Goal: Task Accomplishment & Management: Manage account settings

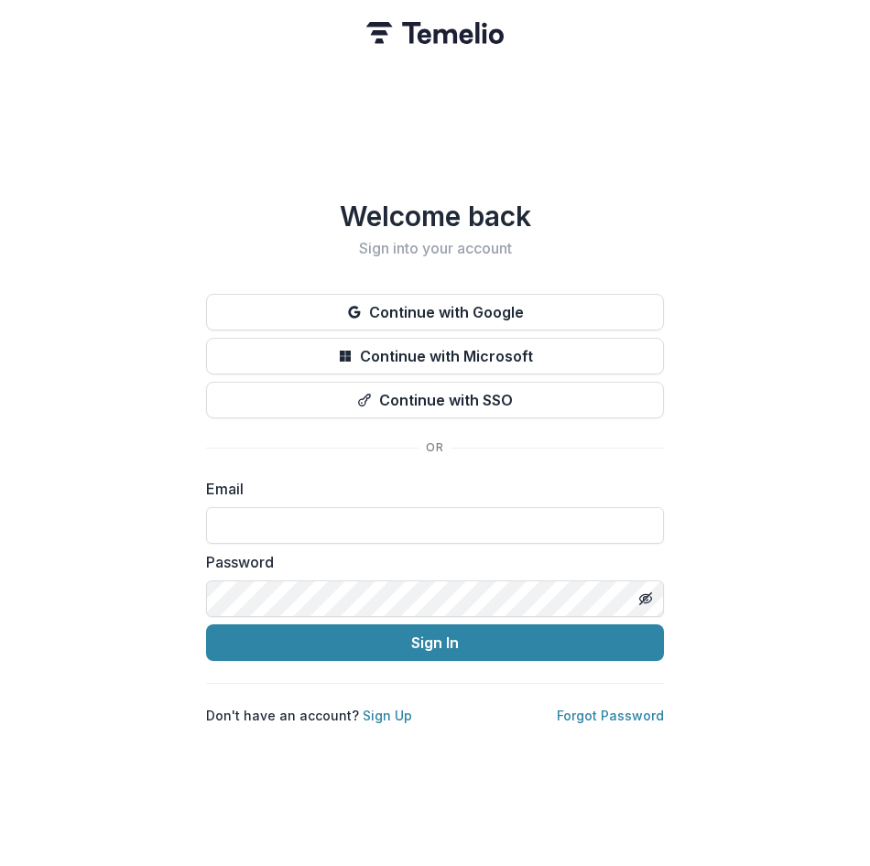
click at [336, 497] on div "Email" at bounding box center [435, 511] width 458 height 66
click at [336, 508] on input at bounding box center [435, 525] width 458 height 37
type input "**********"
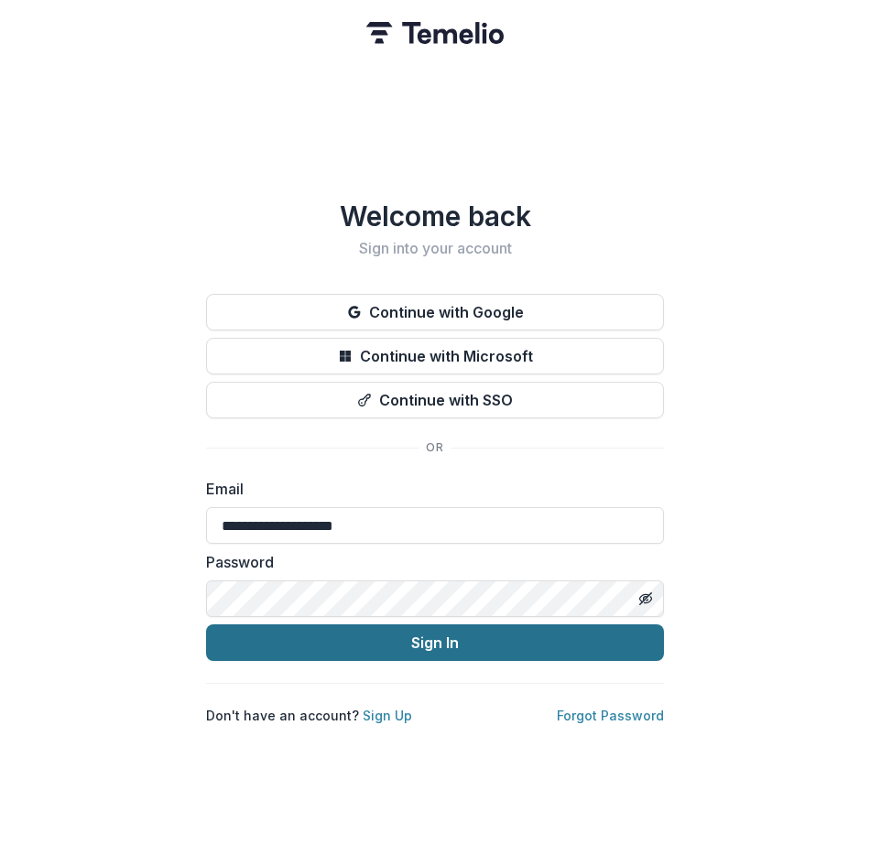
click at [438, 636] on button "Sign In" at bounding box center [435, 643] width 458 height 37
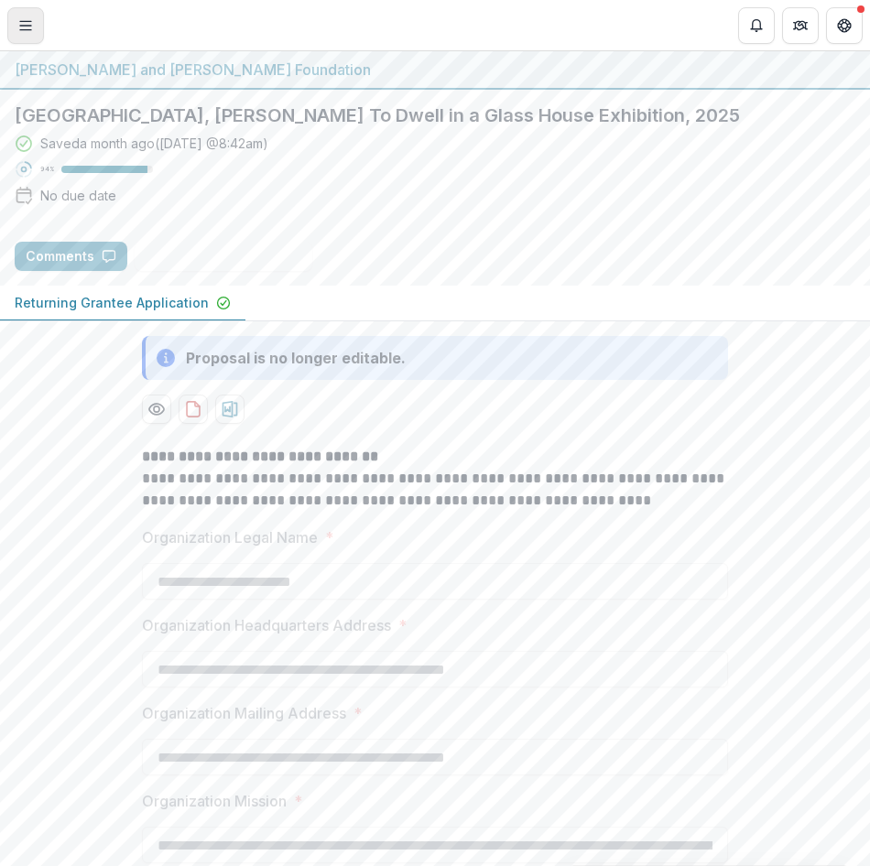
click at [24, 31] on icon "Toggle Menu" at bounding box center [25, 25] width 15 height 15
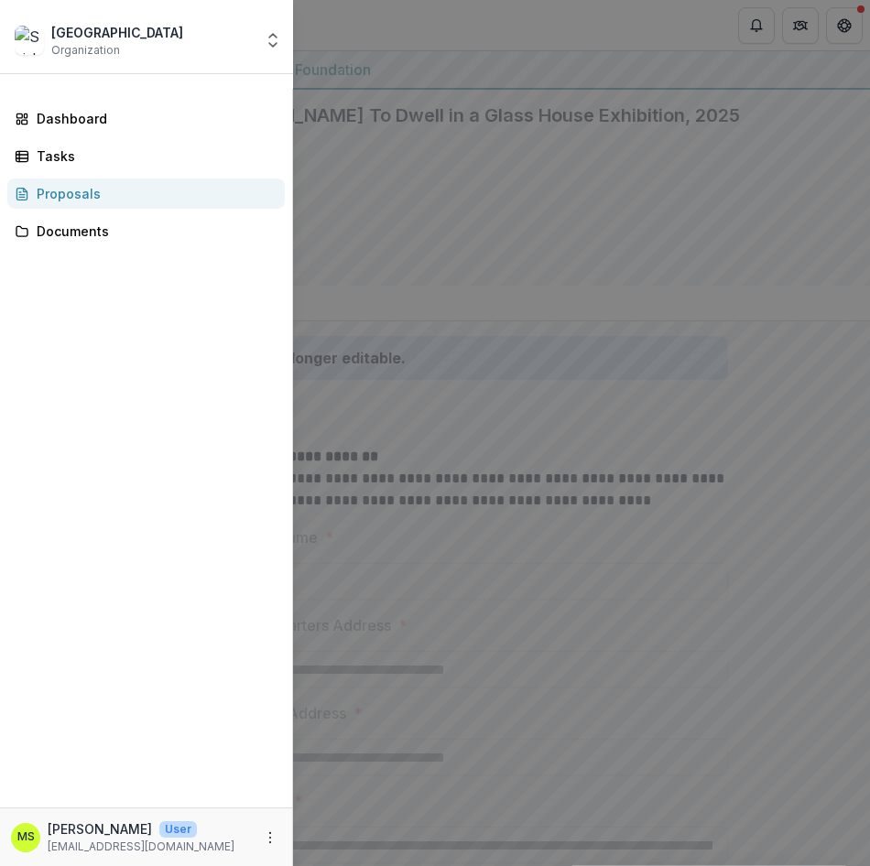
click at [94, 48] on span "Organization" at bounding box center [85, 50] width 69 height 16
click at [272, 839] on icon "More" at bounding box center [270, 838] width 15 height 15
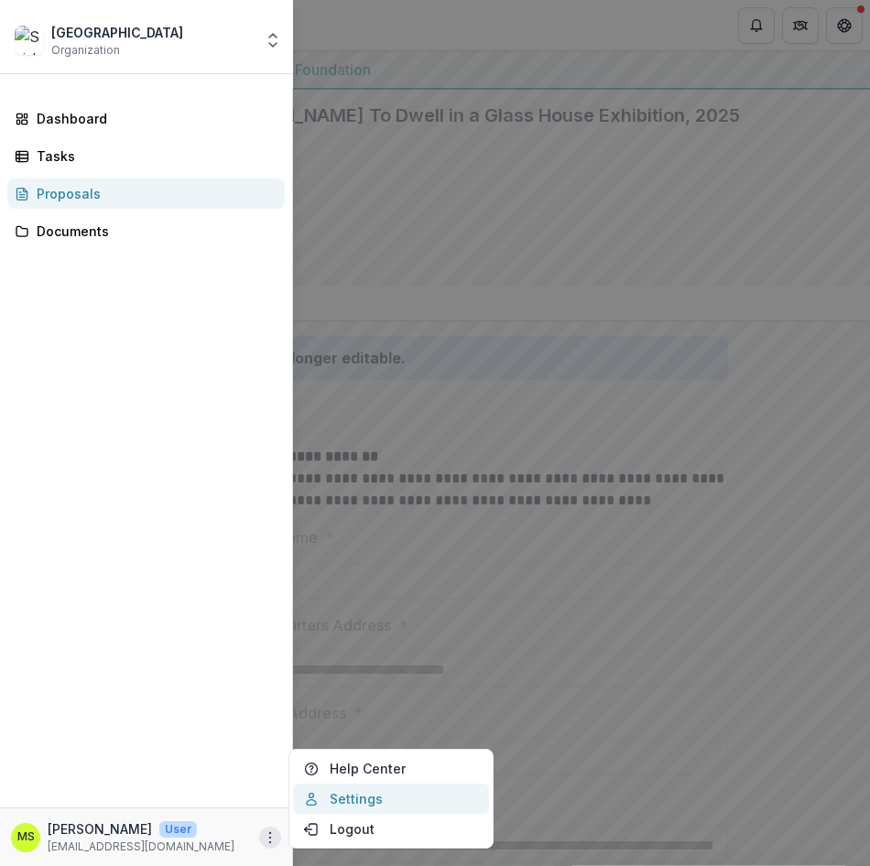
click at [345, 801] on link "Settings" at bounding box center [391, 799] width 196 height 30
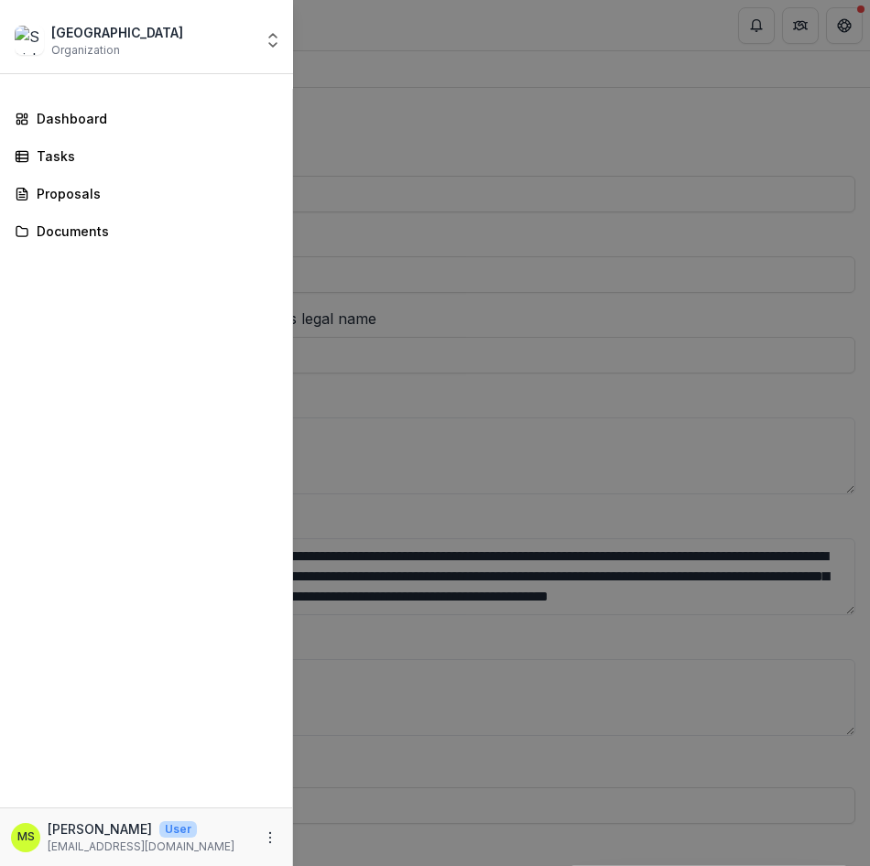
type input "**********"
click at [848, 27] on div "Skirball Cultural Center Organization Nonprofits [GEOGRAPHIC_DATA] [GEOGRAPHIC_…" at bounding box center [435, 433] width 870 height 866
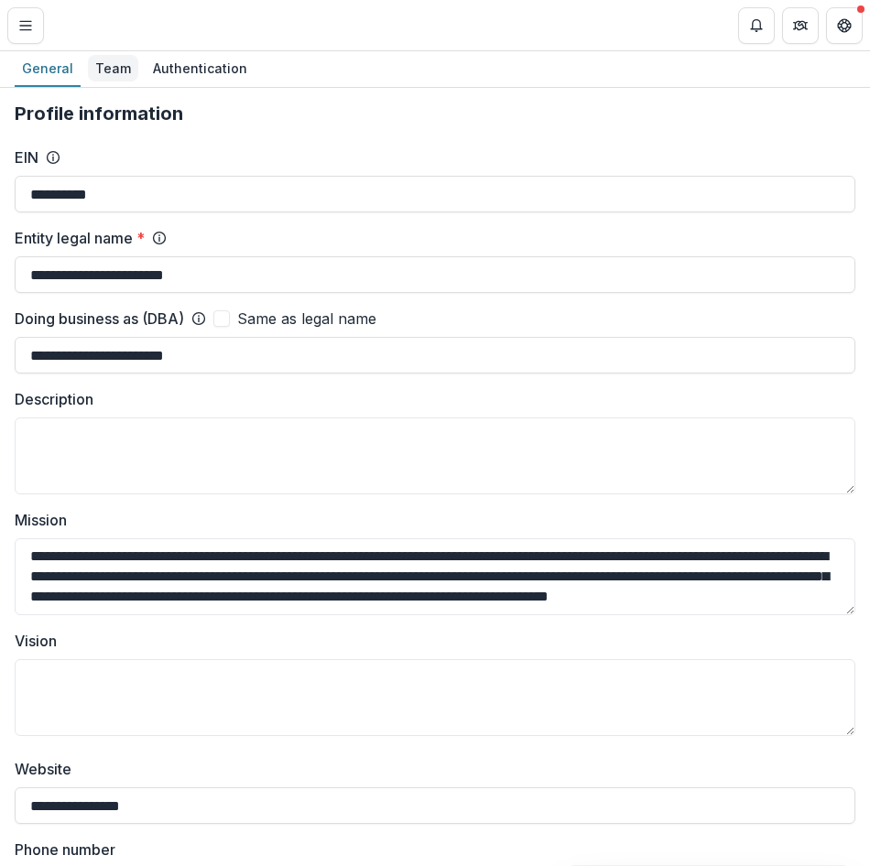
click at [99, 64] on div "Team" at bounding box center [113, 68] width 50 height 27
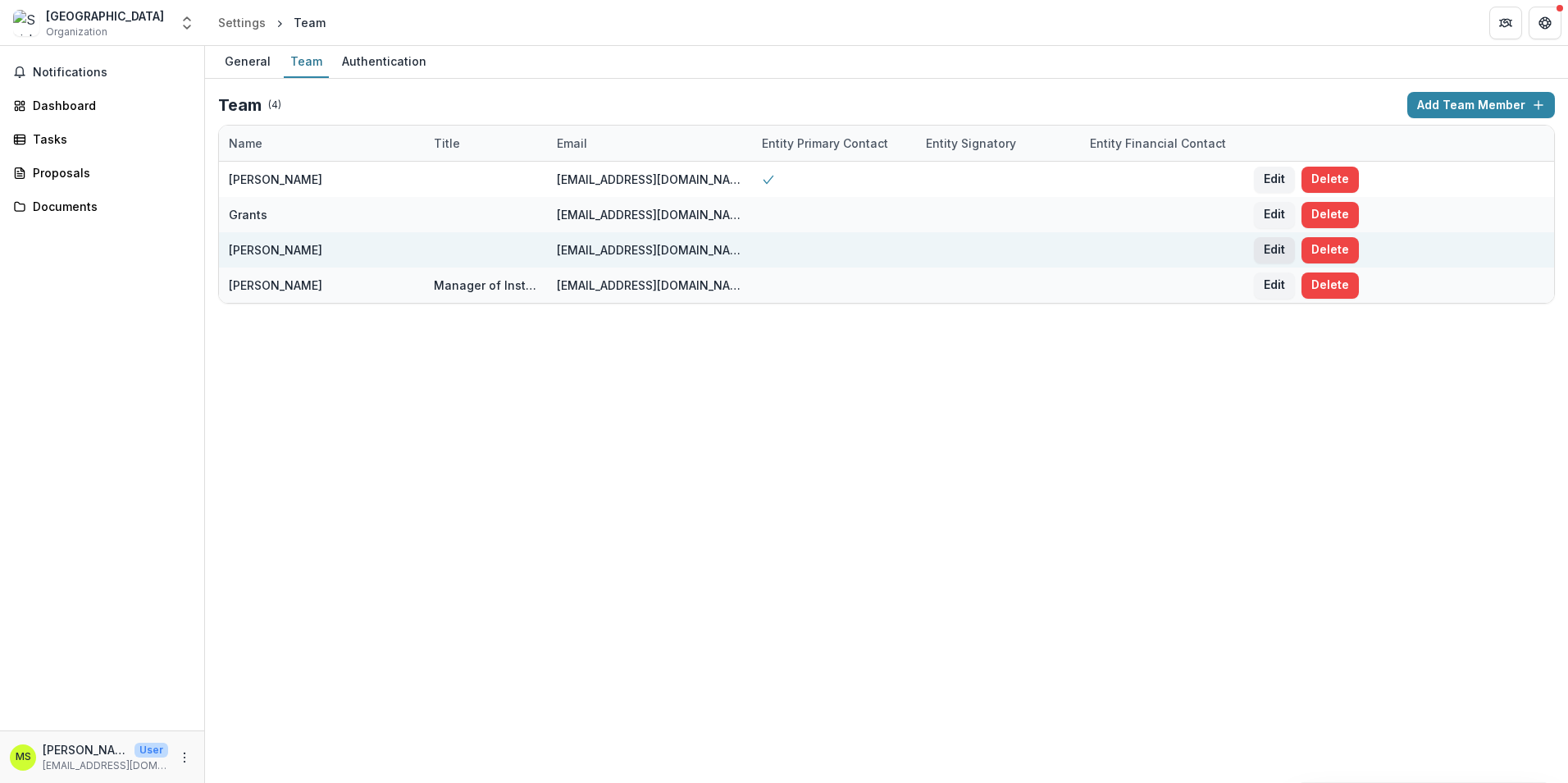
click at [778, 246] on button "Edit" at bounding box center [1274, 250] width 41 height 26
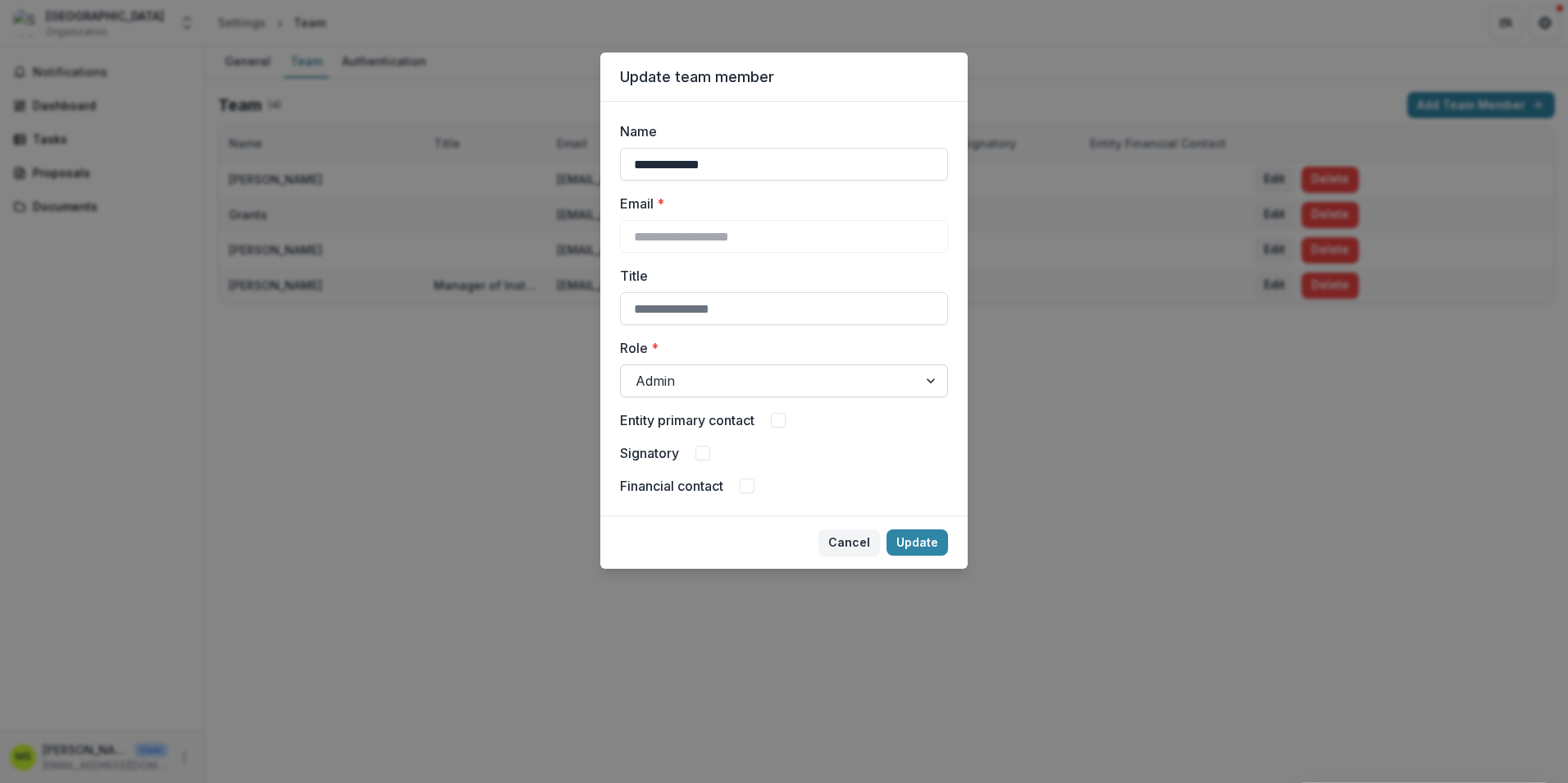
click at [753, 376] on div at bounding box center [769, 381] width 268 height 23
click at [732, 315] on input "Title" at bounding box center [784, 308] width 328 height 33
type input "**********"
click at [778, 539] on button "Update" at bounding box center [917, 542] width 62 height 26
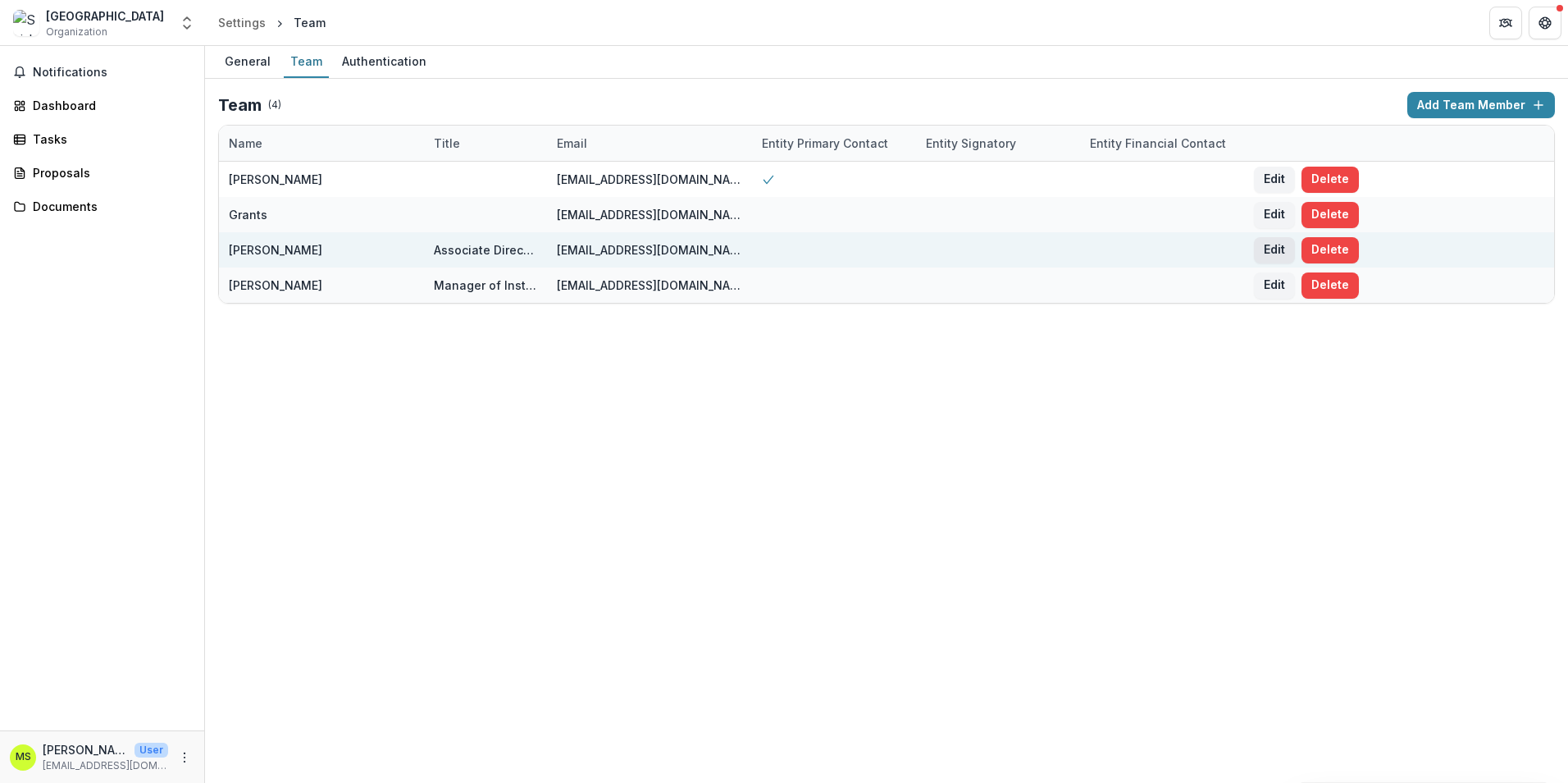
click at [778, 245] on button "Edit" at bounding box center [1274, 250] width 41 height 26
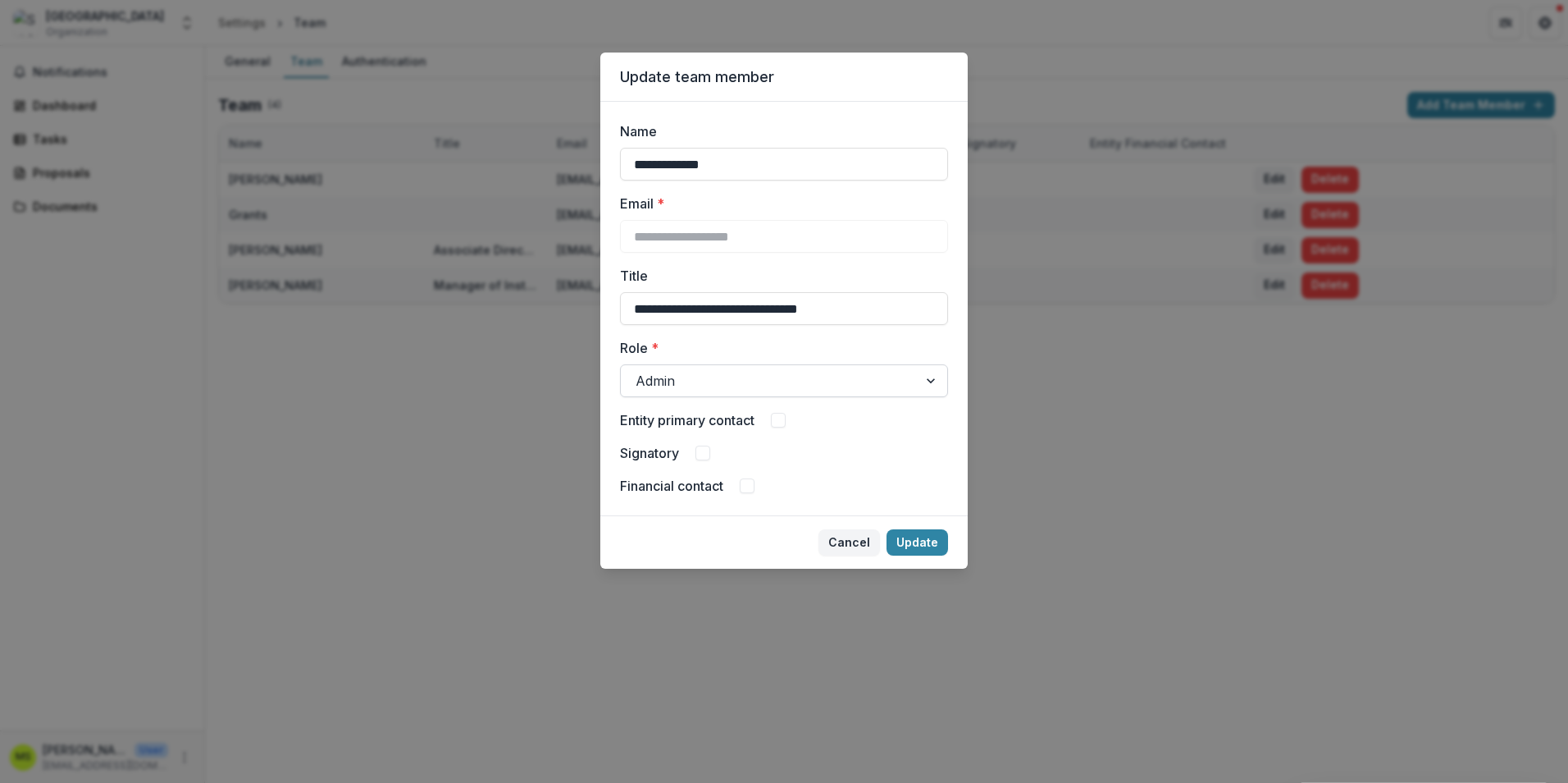
click at [716, 372] on div at bounding box center [769, 381] width 268 height 23
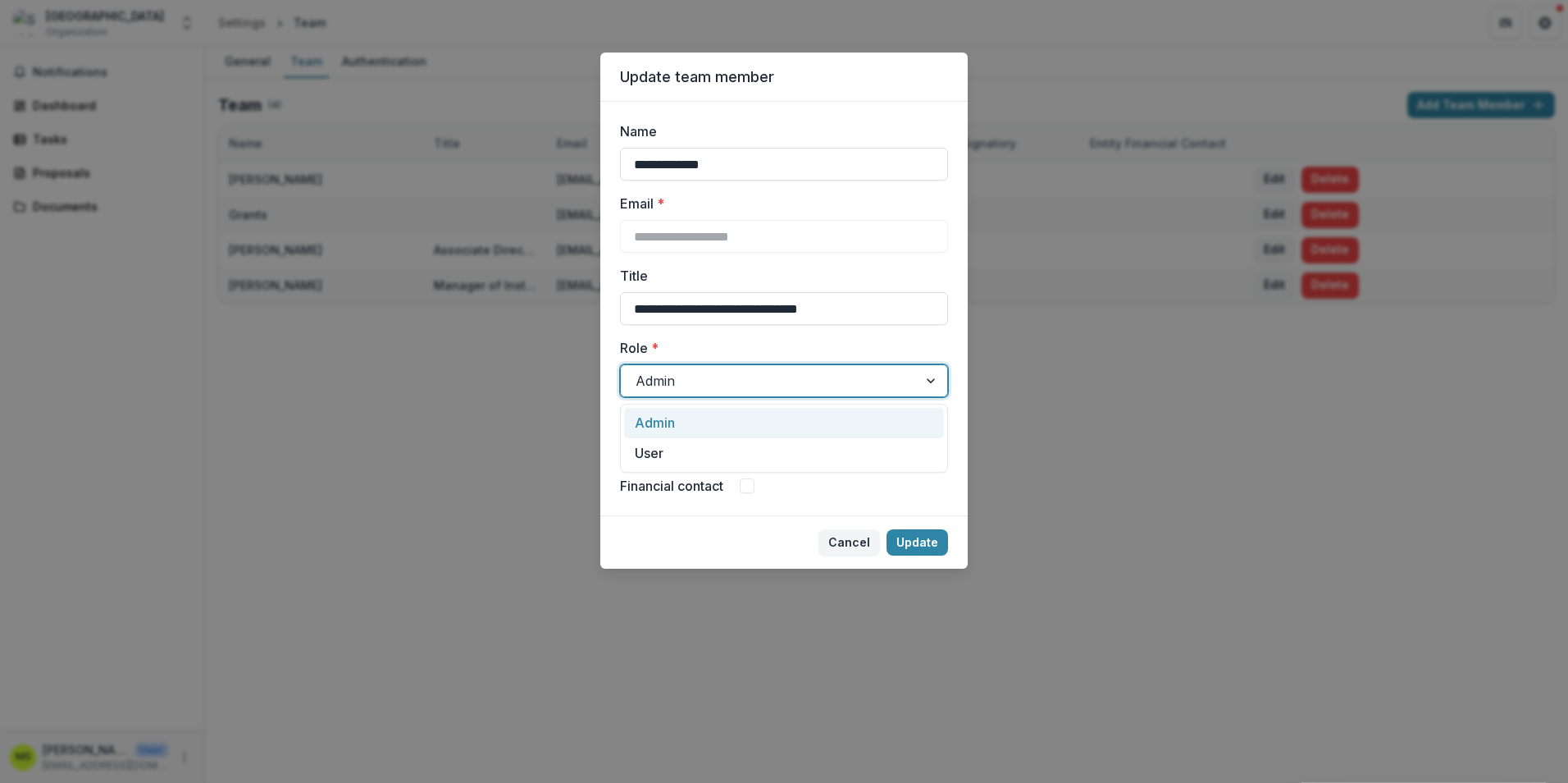
click at [664, 414] on div "Admin" at bounding box center [784, 423] width 320 height 30
click at [684, 422] on label "Entity primary contact" at bounding box center [687, 420] width 134 height 20
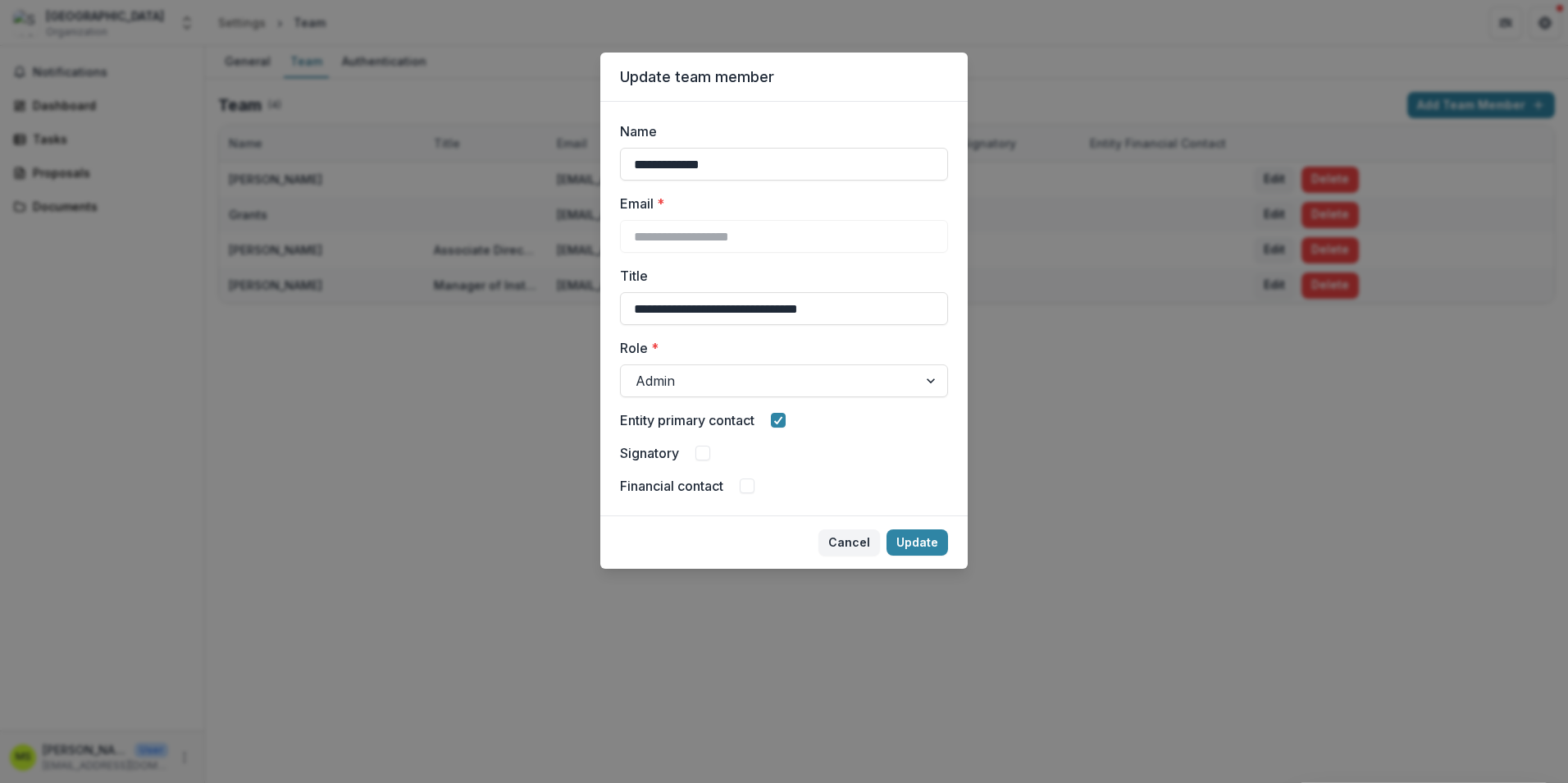
click at [650, 452] on label "Signatory" at bounding box center [649, 453] width 59 height 20
click at [649, 486] on label "Financial contact" at bounding box center [671, 486] width 103 height 20
click at [778, 547] on button "Update" at bounding box center [917, 542] width 62 height 26
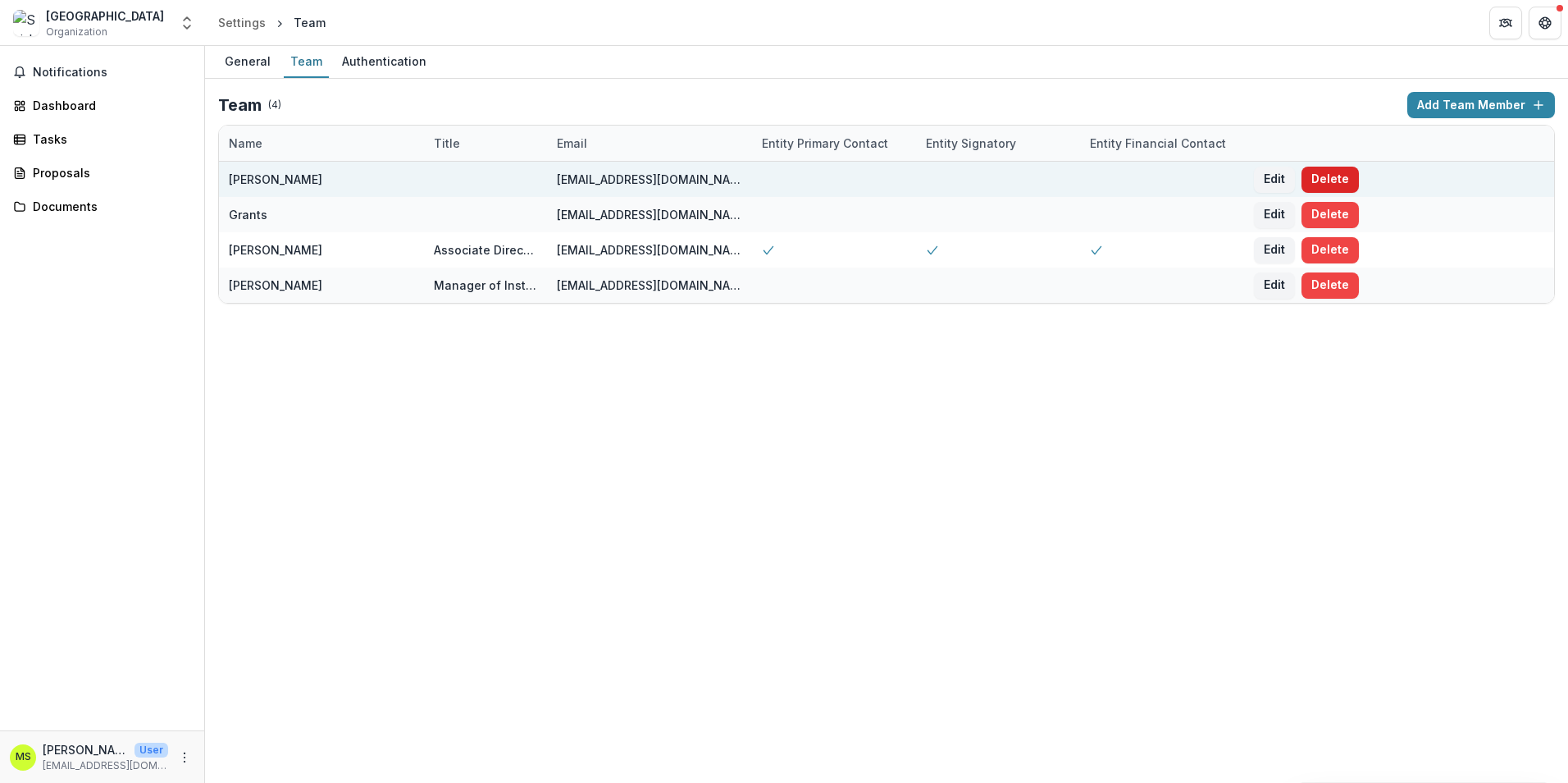
click at [778, 170] on button "Delete" at bounding box center [1330, 179] width 57 height 26
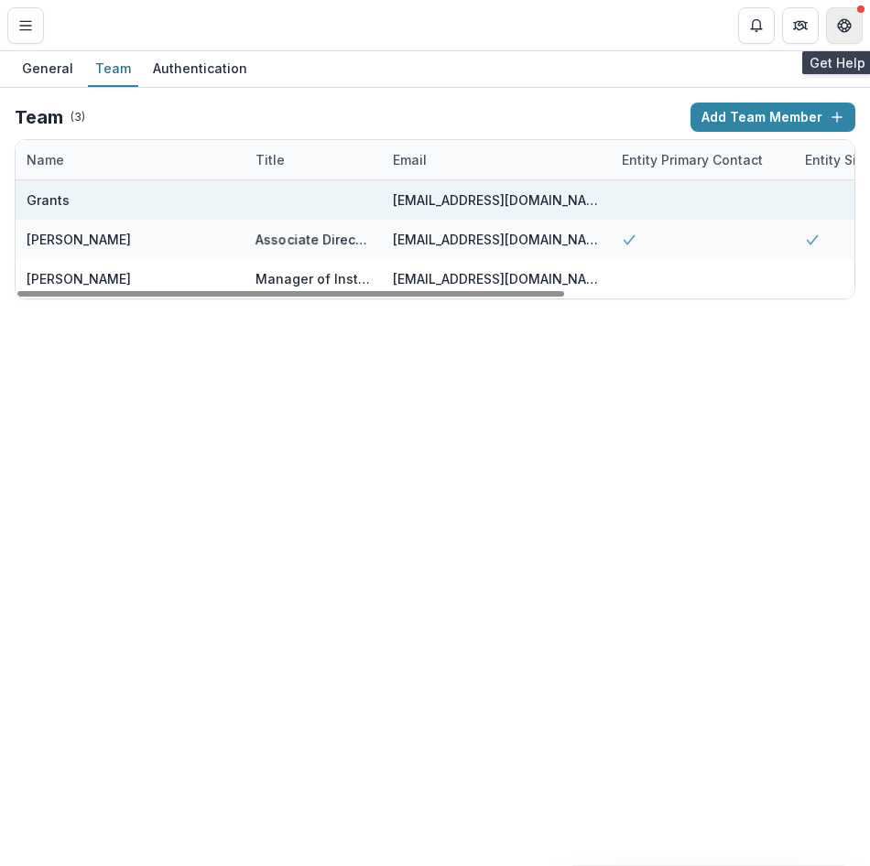
click at [843, 21] on icon "Get Help" at bounding box center [845, 21] width 5 height 4
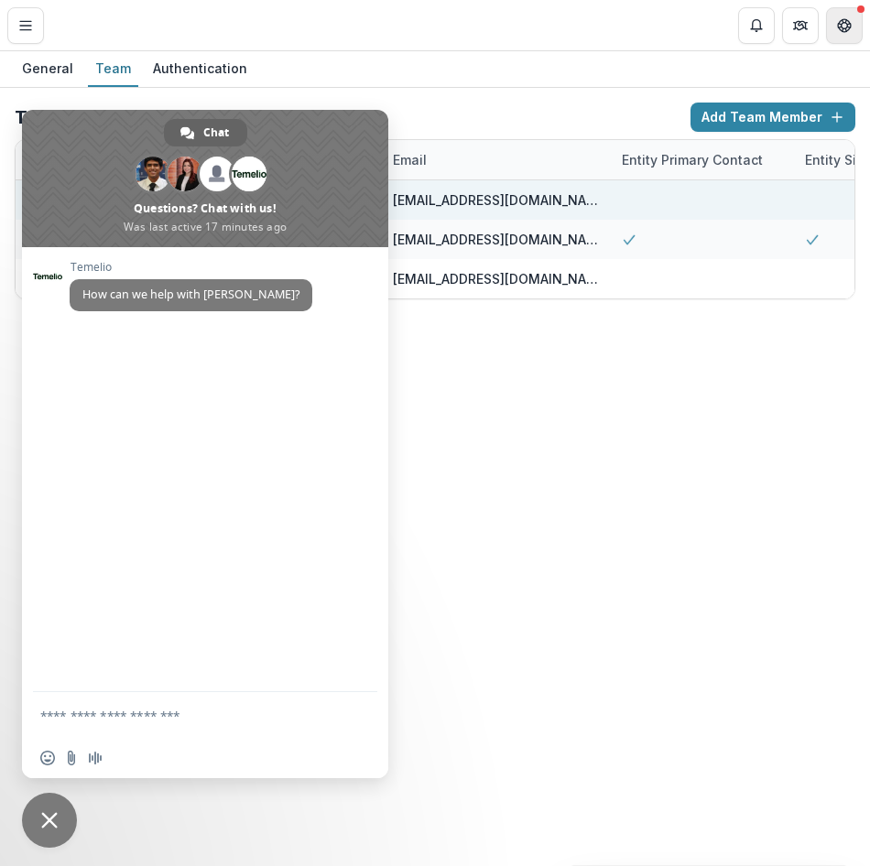
click at [842, 21] on icon "Get Help" at bounding box center [844, 25] width 15 height 15
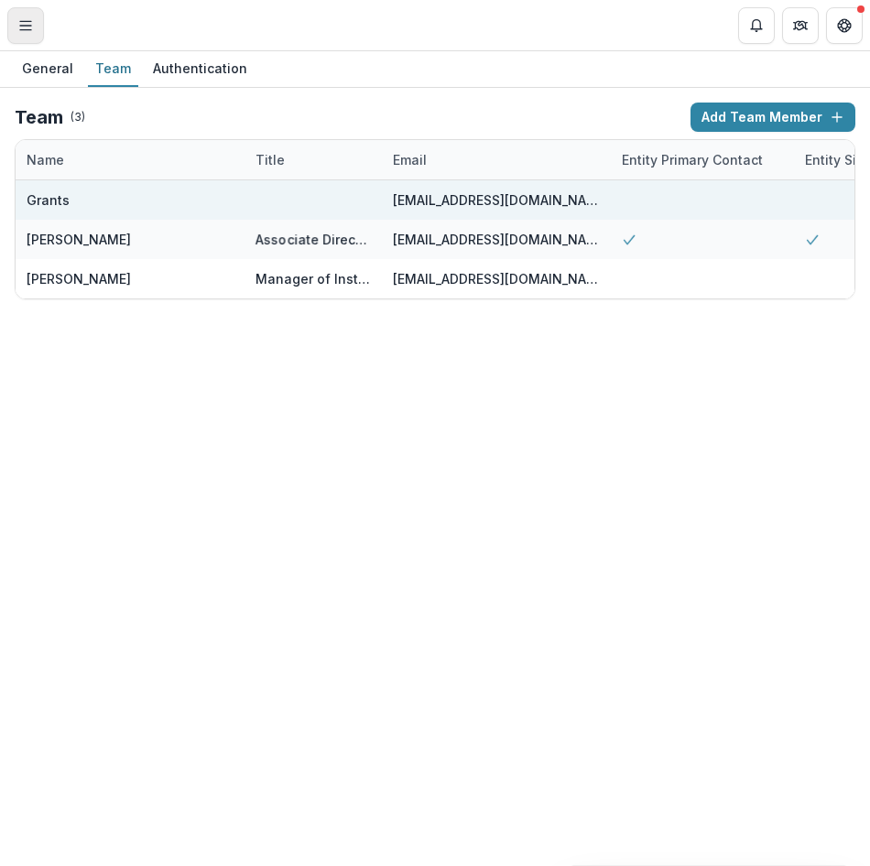
click at [39, 31] on button "Toggle Menu" at bounding box center [25, 25] width 37 height 37
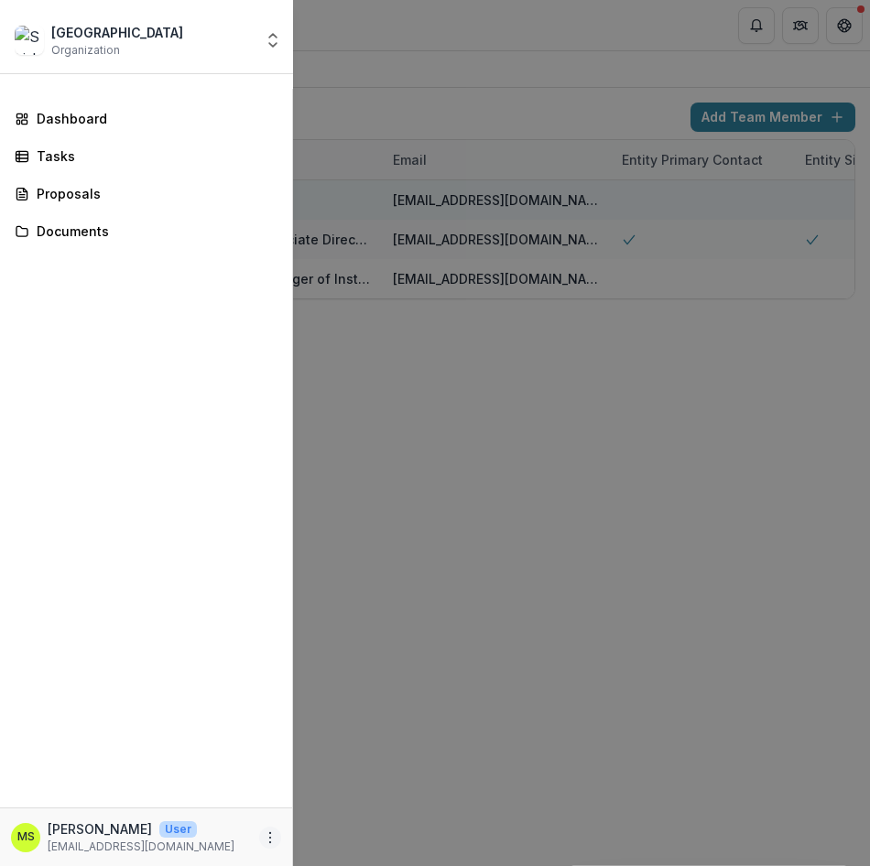
click at [265, 832] on icon "More" at bounding box center [270, 838] width 15 height 15
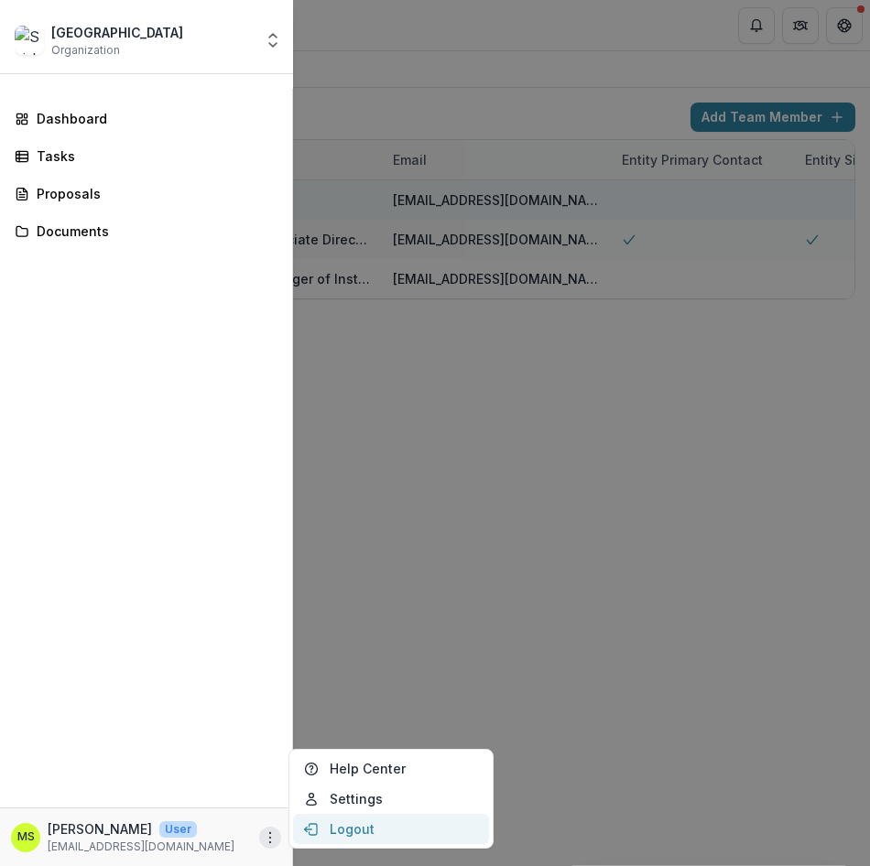
click at [348, 830] on button "Logout" at bounding box center [391, 829] width 196 height 30
